Goal: Task Accomplishment & Management: Use online tool/utility

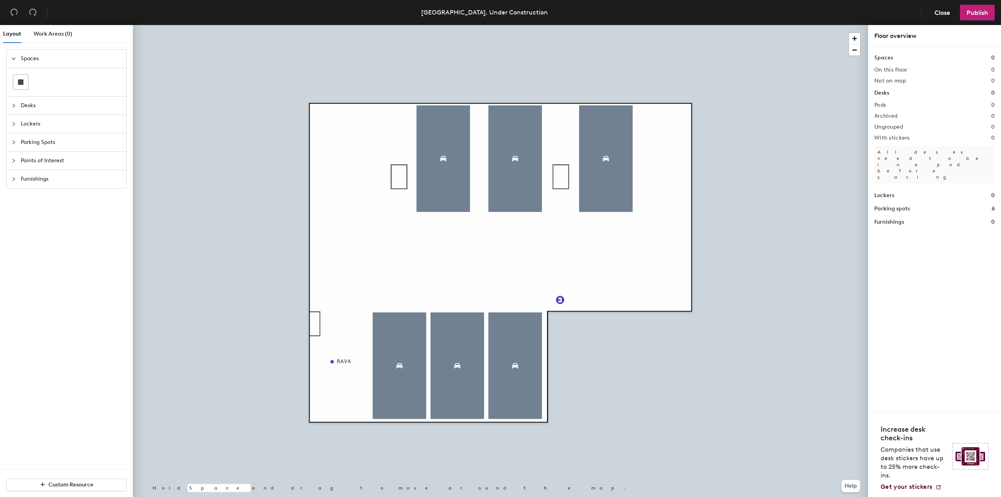
click at [907, 205] on h1 "Parking spots" at bounding box center [892, 209] width 36 height 9
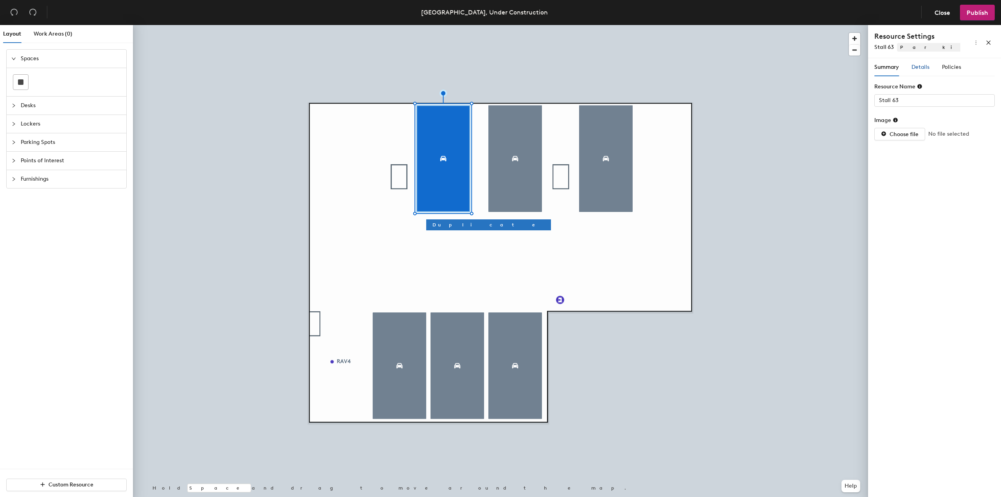
click at [920, 69] on span "Details" at bounding box center [920, 67] width 18 height 7
click at [949, 69] on span "Policies" at bounding box center [951, 67] width 19 height 7
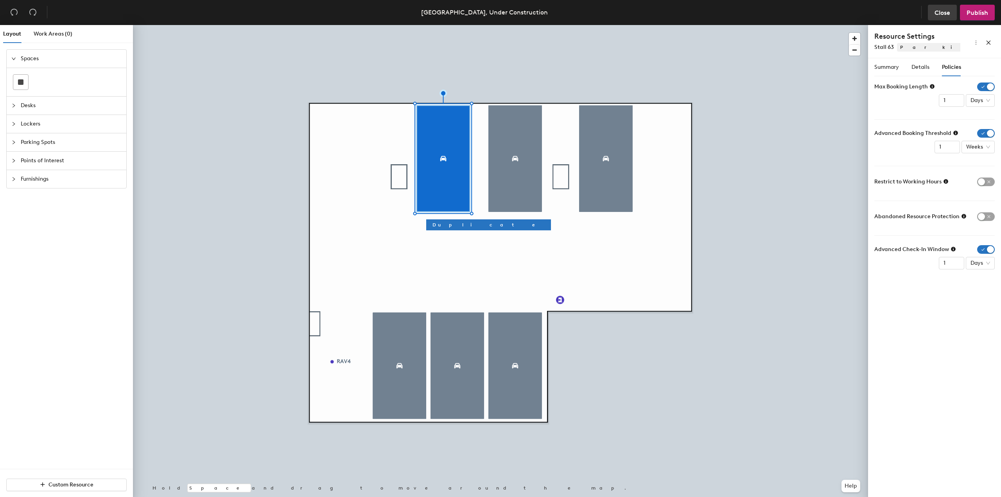
click at [936, 10] on span "Close" at bounding box center [943, 12] width 16 height 7
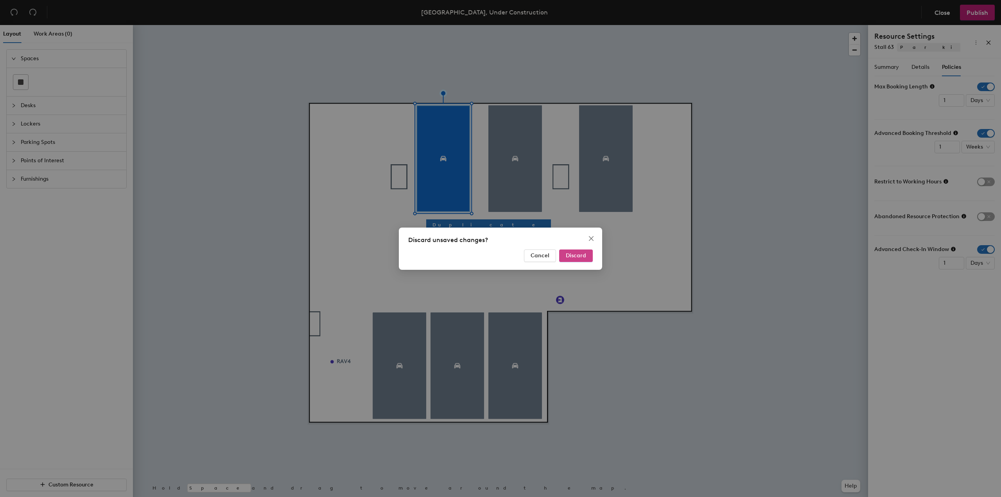
click at [574, 255] on span "Discard" at bounding box center [576, 255] width 20 height 7
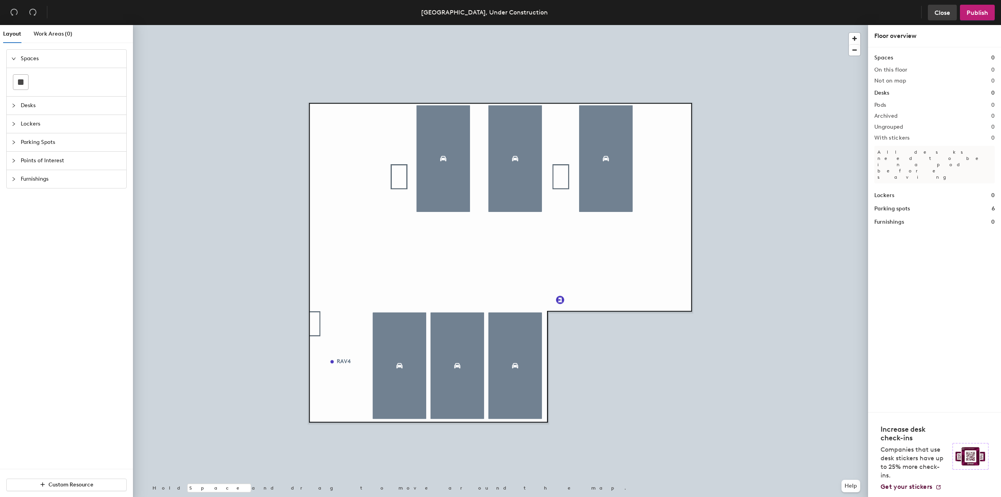
click at [935, 12] on span "Close" at bounding box center [943, 12] width 16 height 7
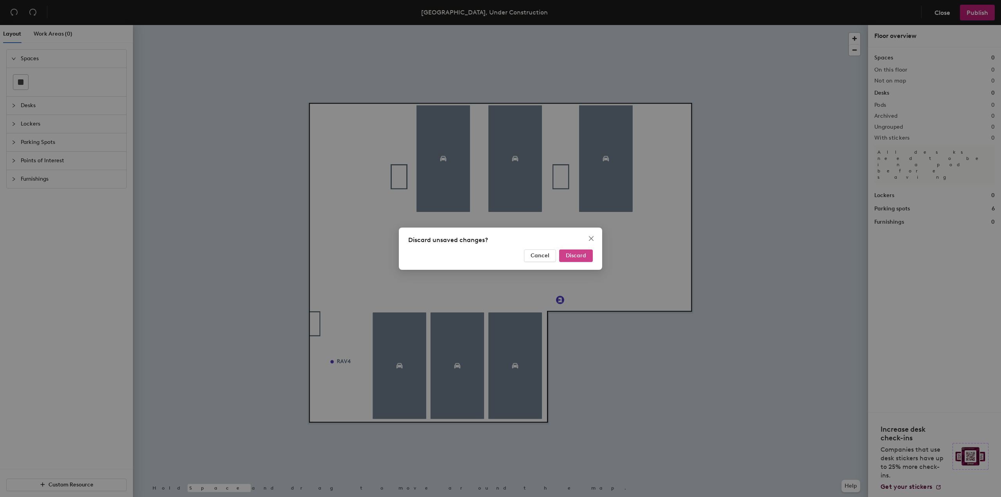
click at [581, 251] on button "Discard" at bounding box center [576, 255] width 34 height 13
